Goal: Transaction & Acquisition: Download file/media

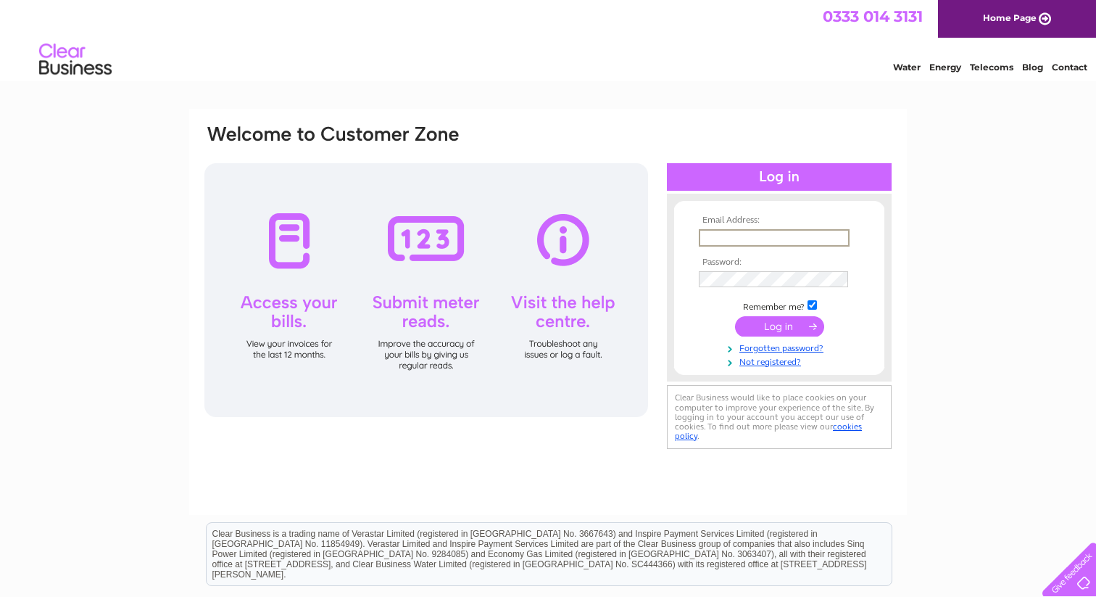
click at [774, 242] on input "text" at bounding box center [774, 237] width 151 height 17
type input "essg@axznt.com"
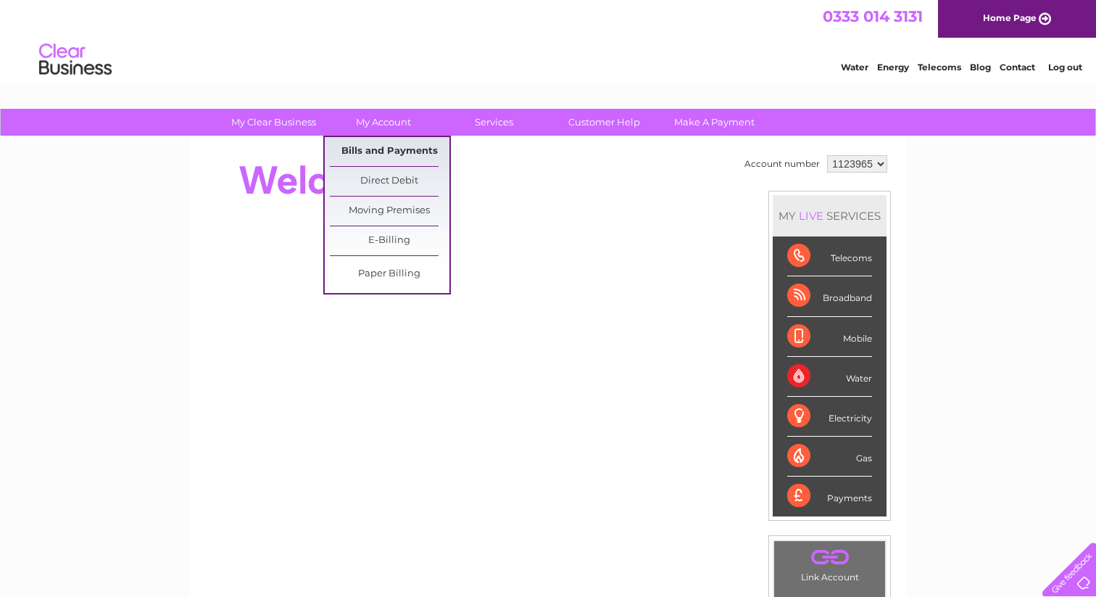
click at [387, 146] on link "Bills and Payments" at bounding box center [390, 151] width 120 height 29
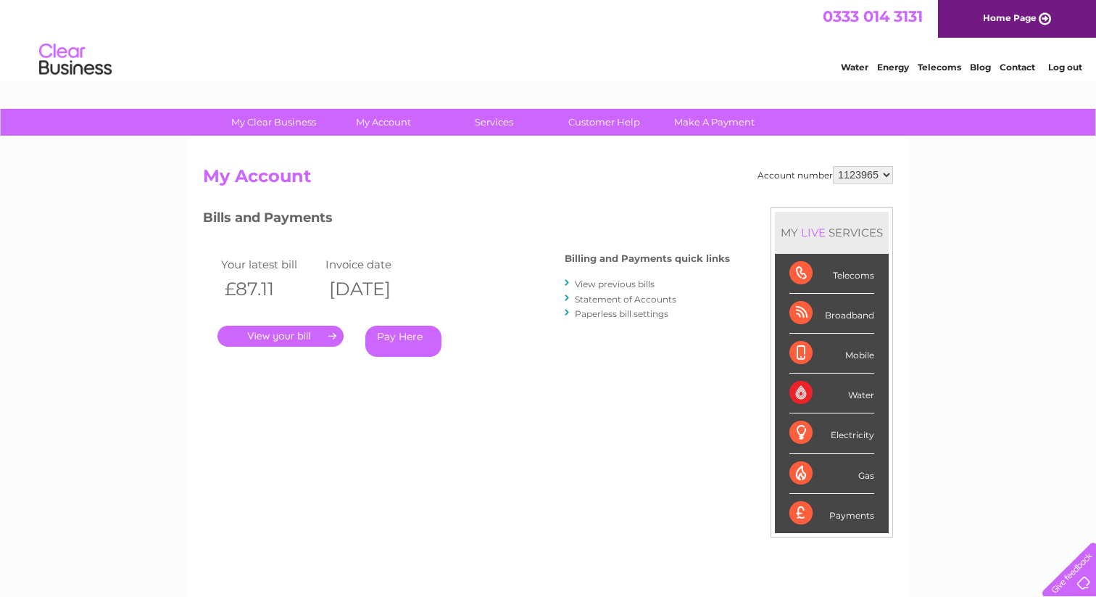
click at [632, 282] on link "View previous bills" at bounding box center [615, 283] width 80 height 11
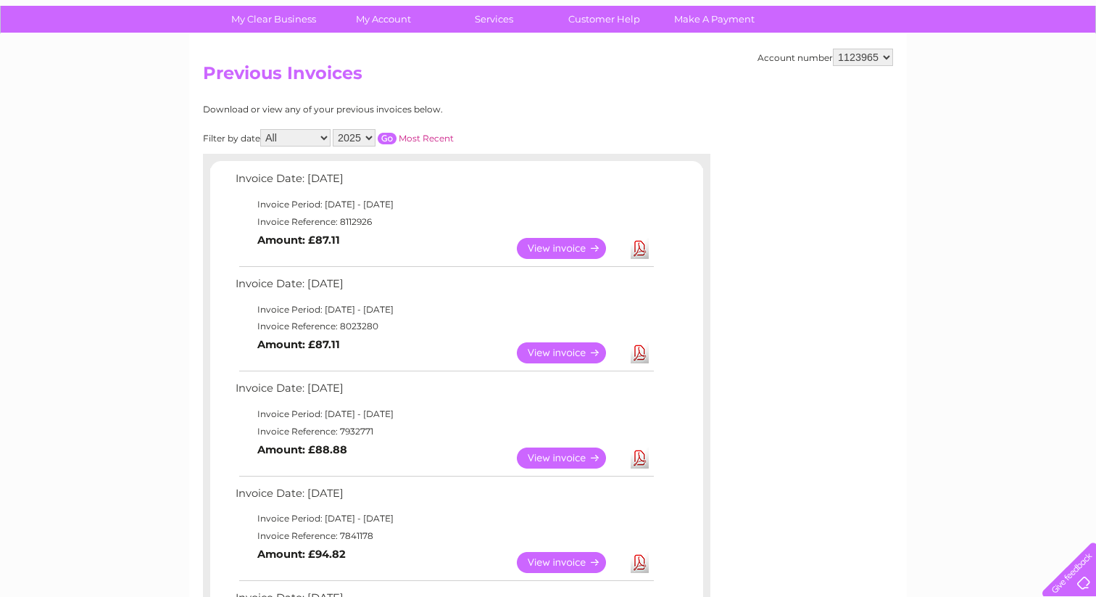
scroll to position [114, 0]
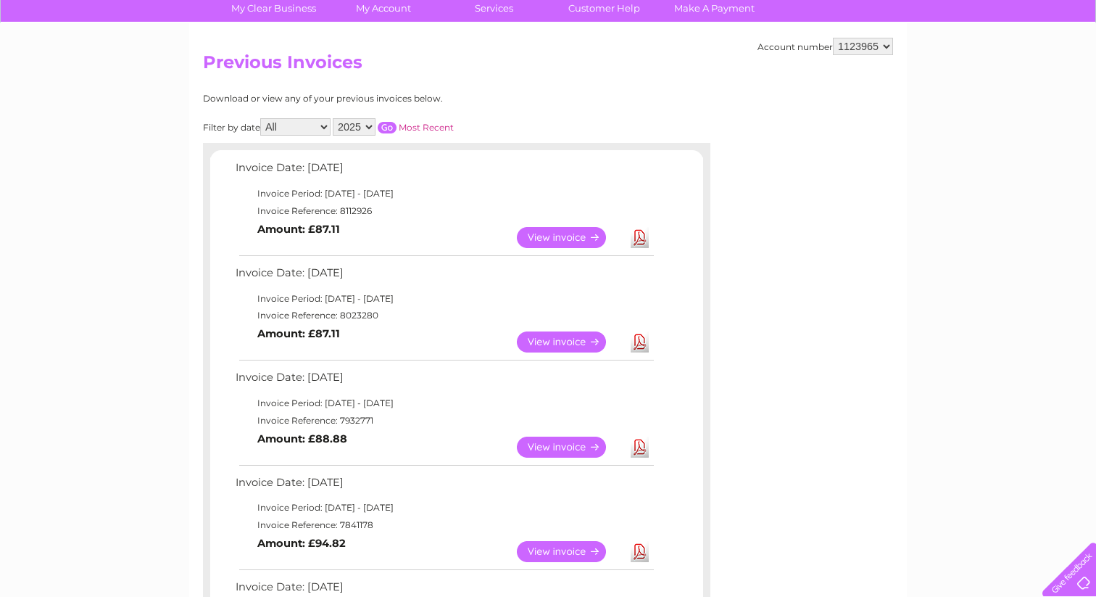
click at [641, 338] on link "Download" at bounding box center [640, 341] width 18 height 21
click at [637, 234] on link "Download" at bounding box center [640, 237] width 18 height 21
